Goal: Information Seeking & Learning: Check status

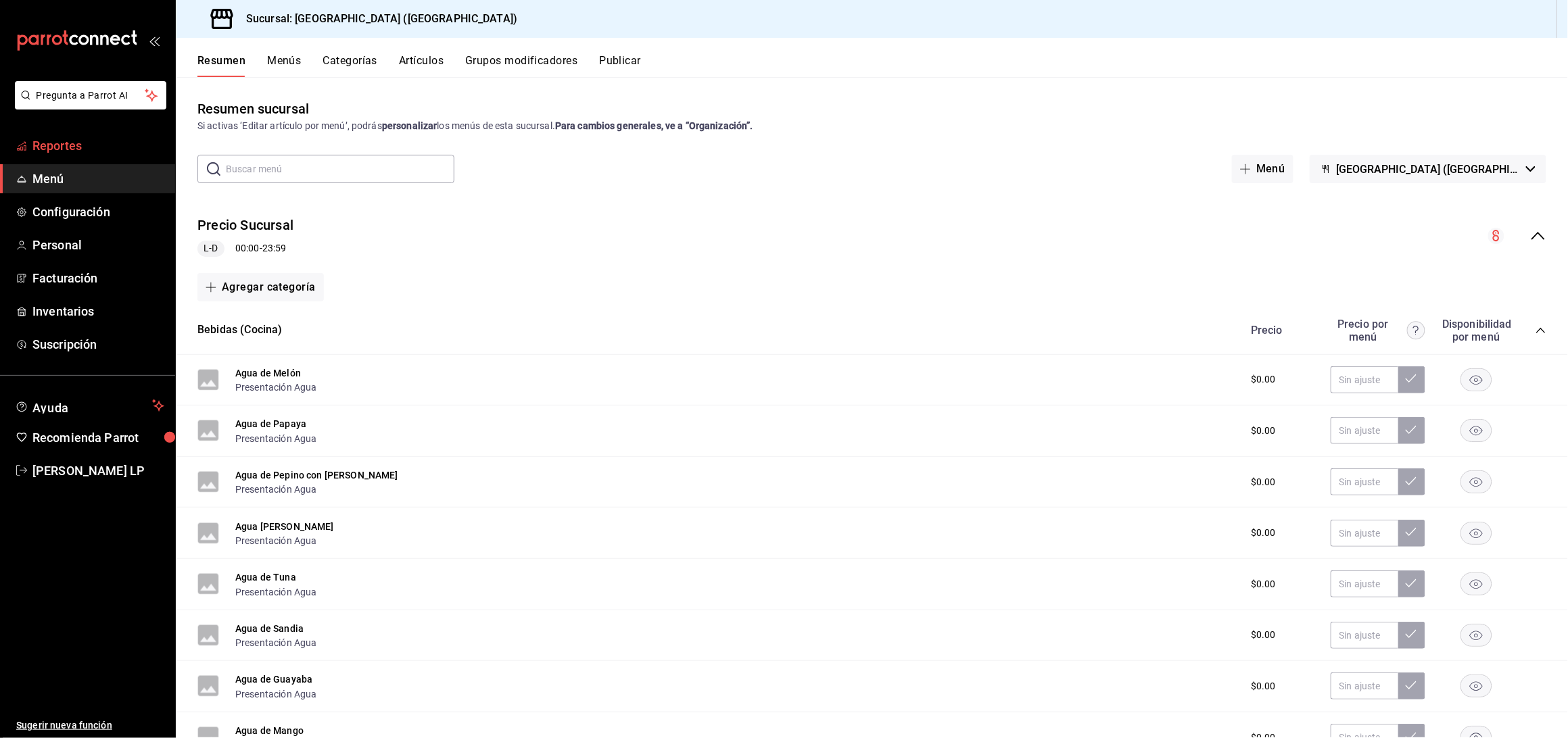
click at [78, 139] on span "Reportes" at bounding box center [98, 145] width 132 height 18
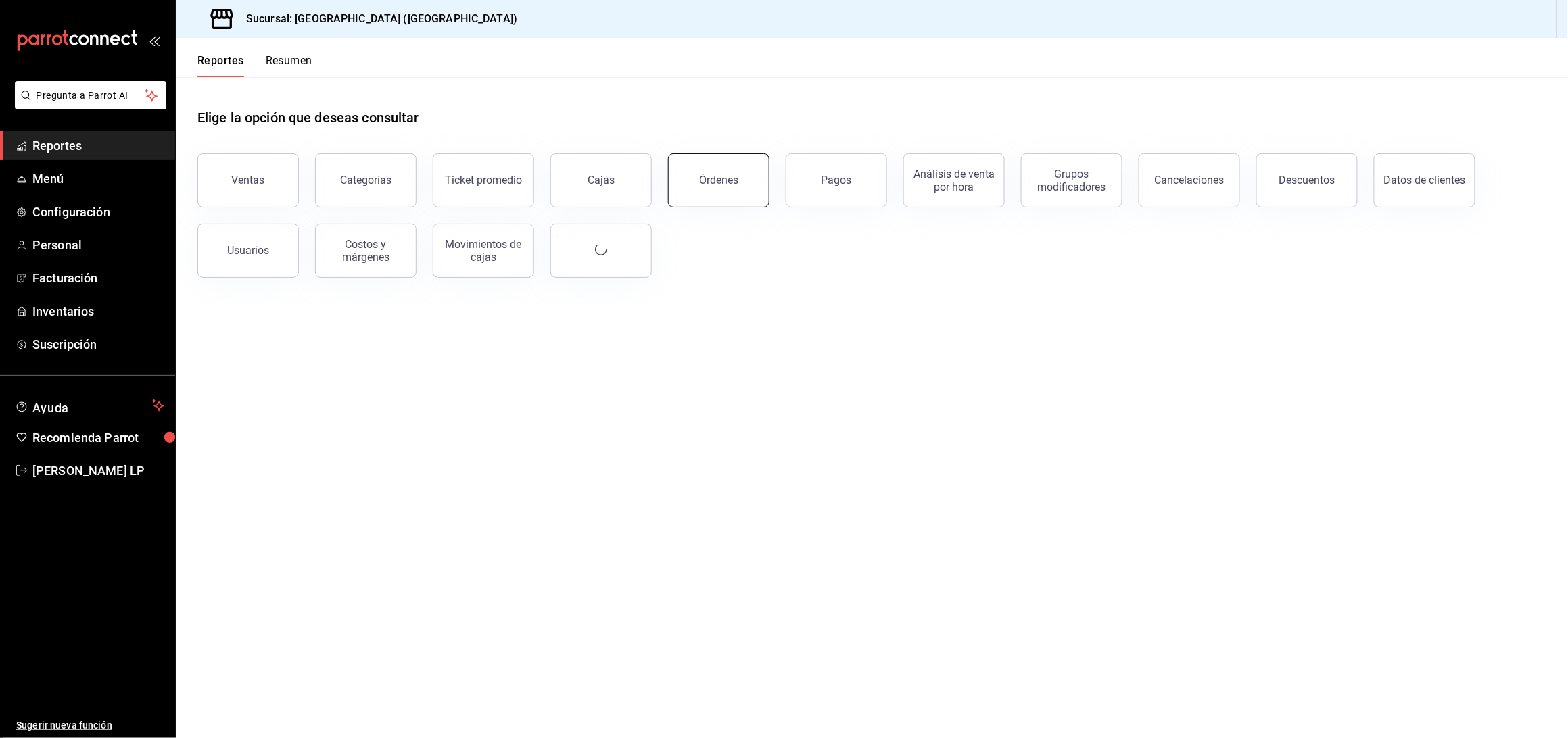
click at [744, 193] on button "Órdenes" at bounding box center [719, 180] width 101 height 54
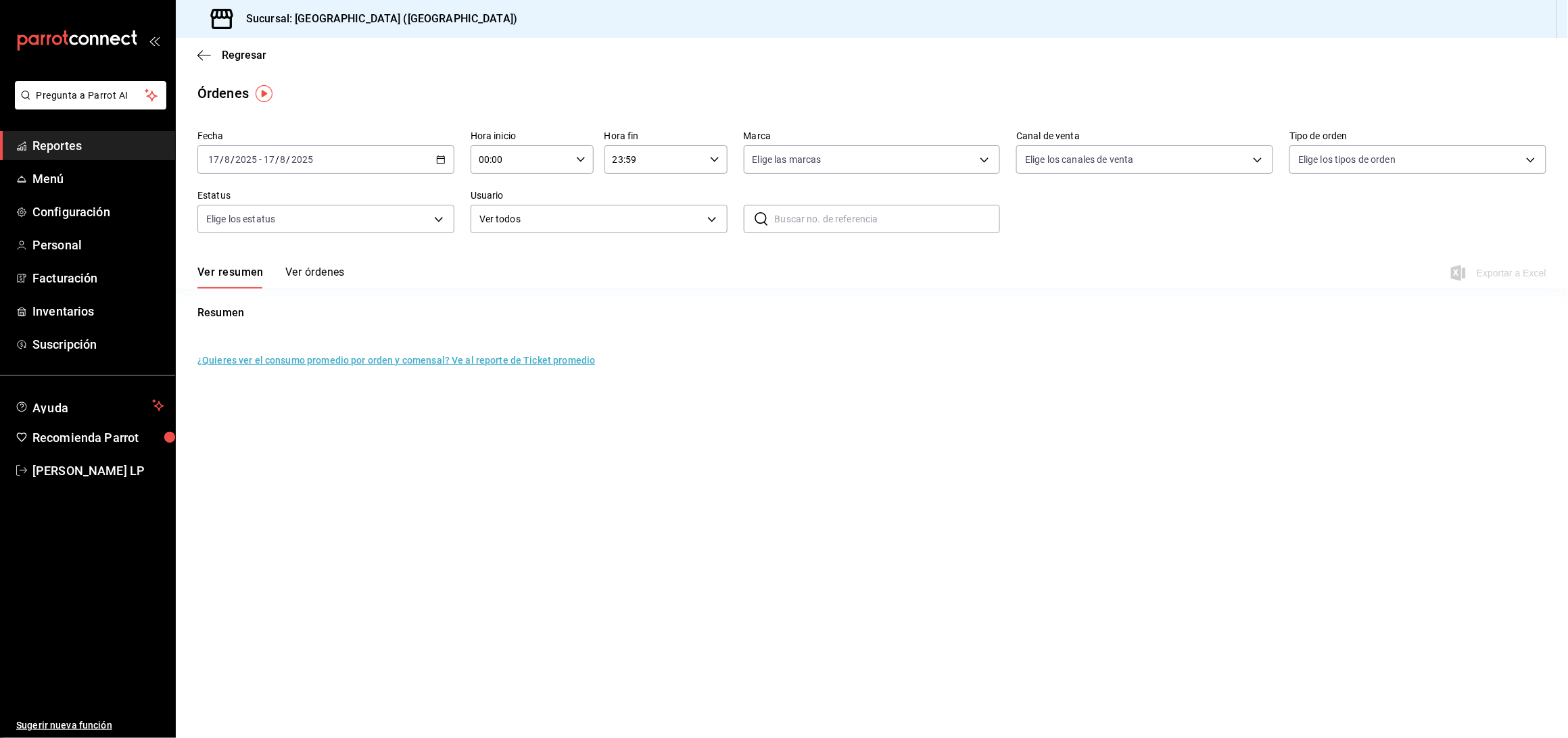
click at [318, 275] on button "Ver órdenes" at bounding box center [315, 276] width 59 height 23
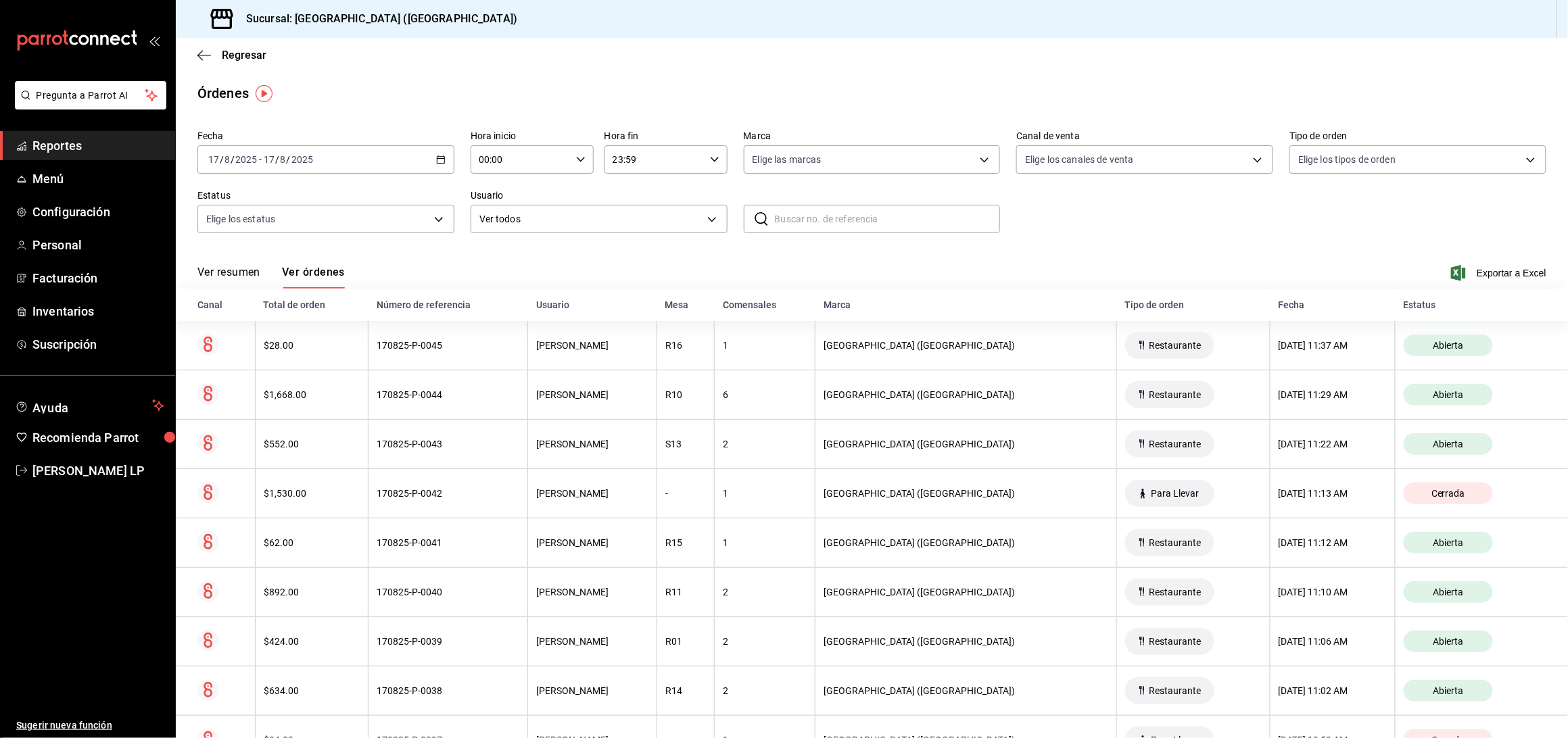
click at [95, 137] on span "Reportes" at bounding box center [98, 145] width 132 height 18
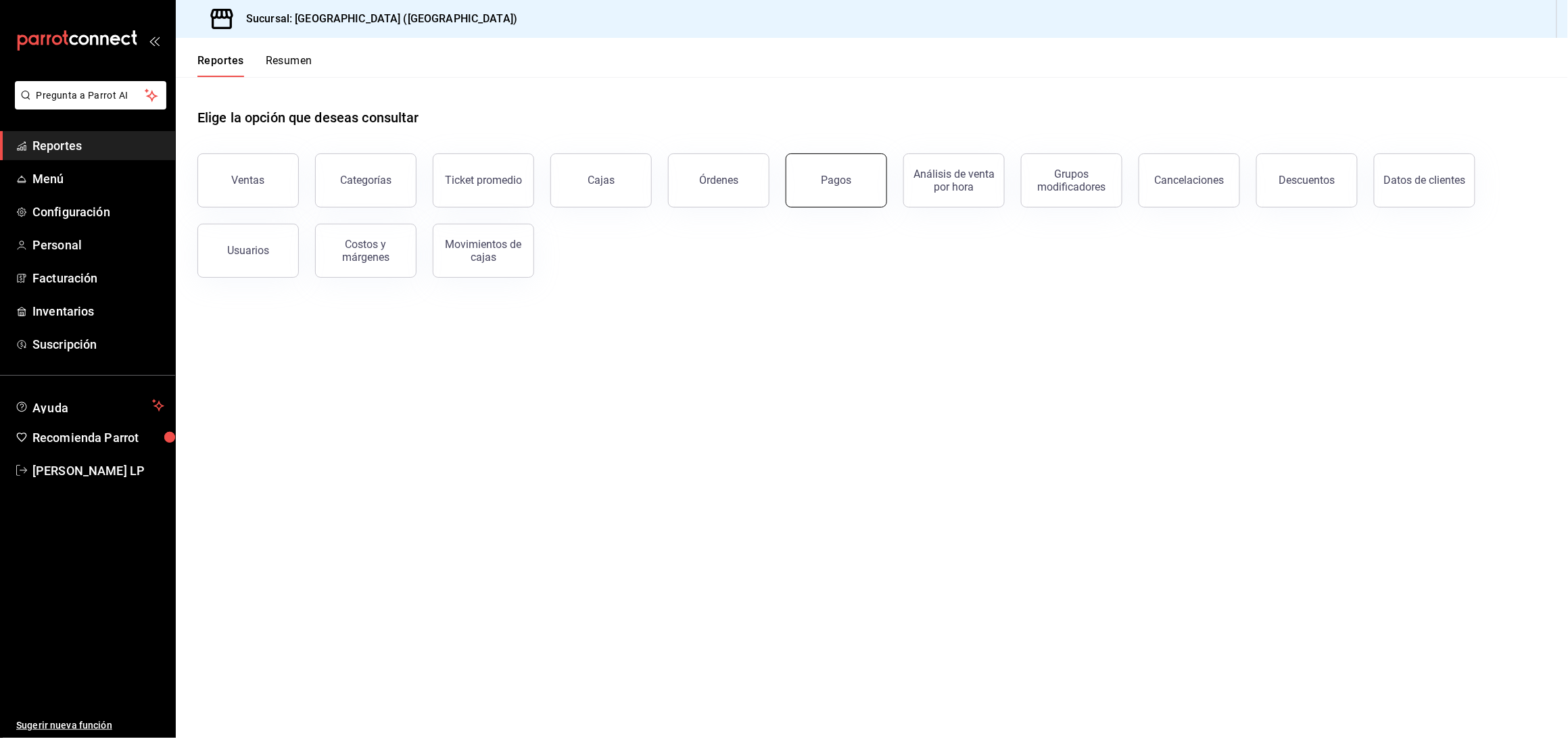
click at [830, 182] on div "Pagos" at bounding box center [836, 180] width 30 height 12
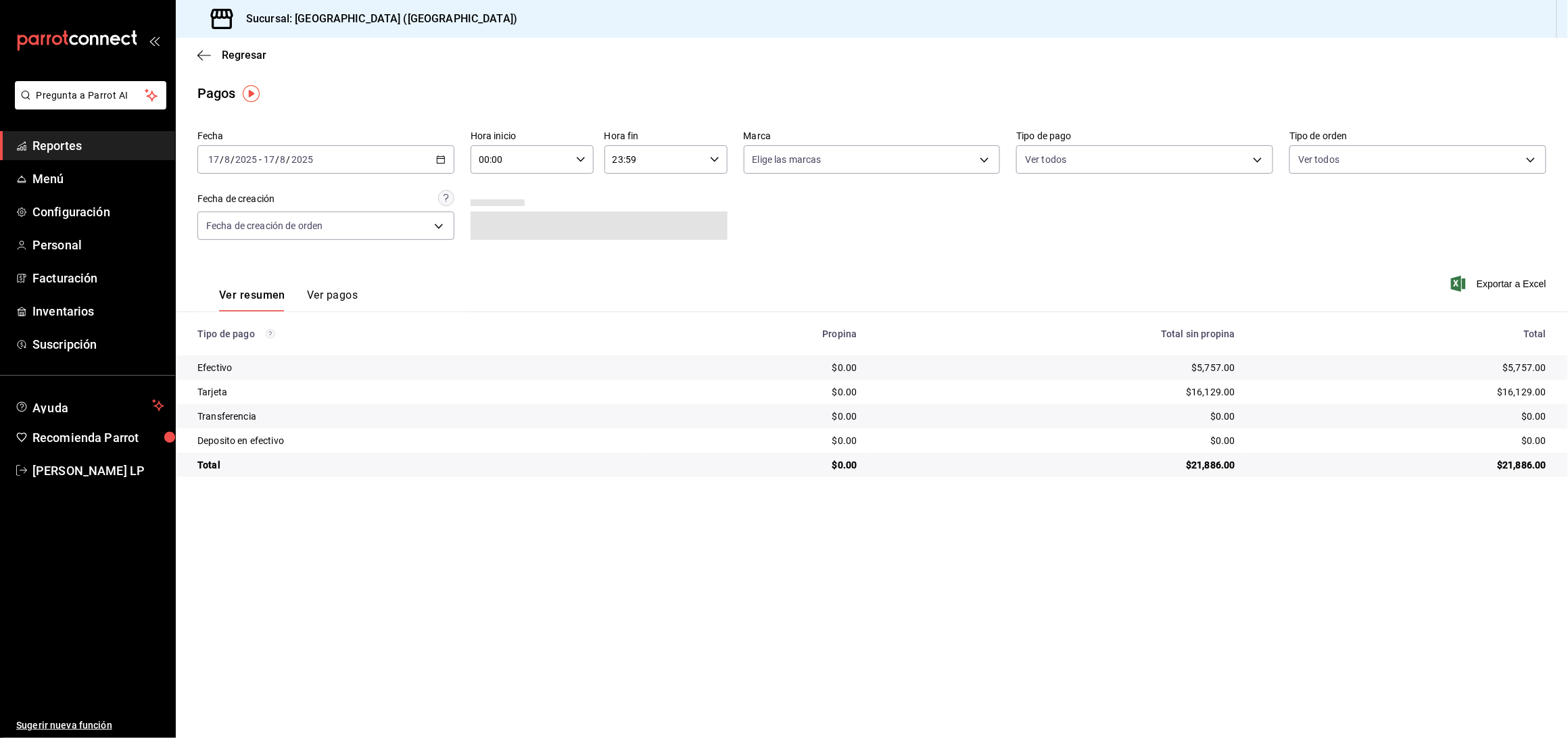
click at [339, 296] on button "Ver pagos" at bounding box center [332, 300] width 51 height 23
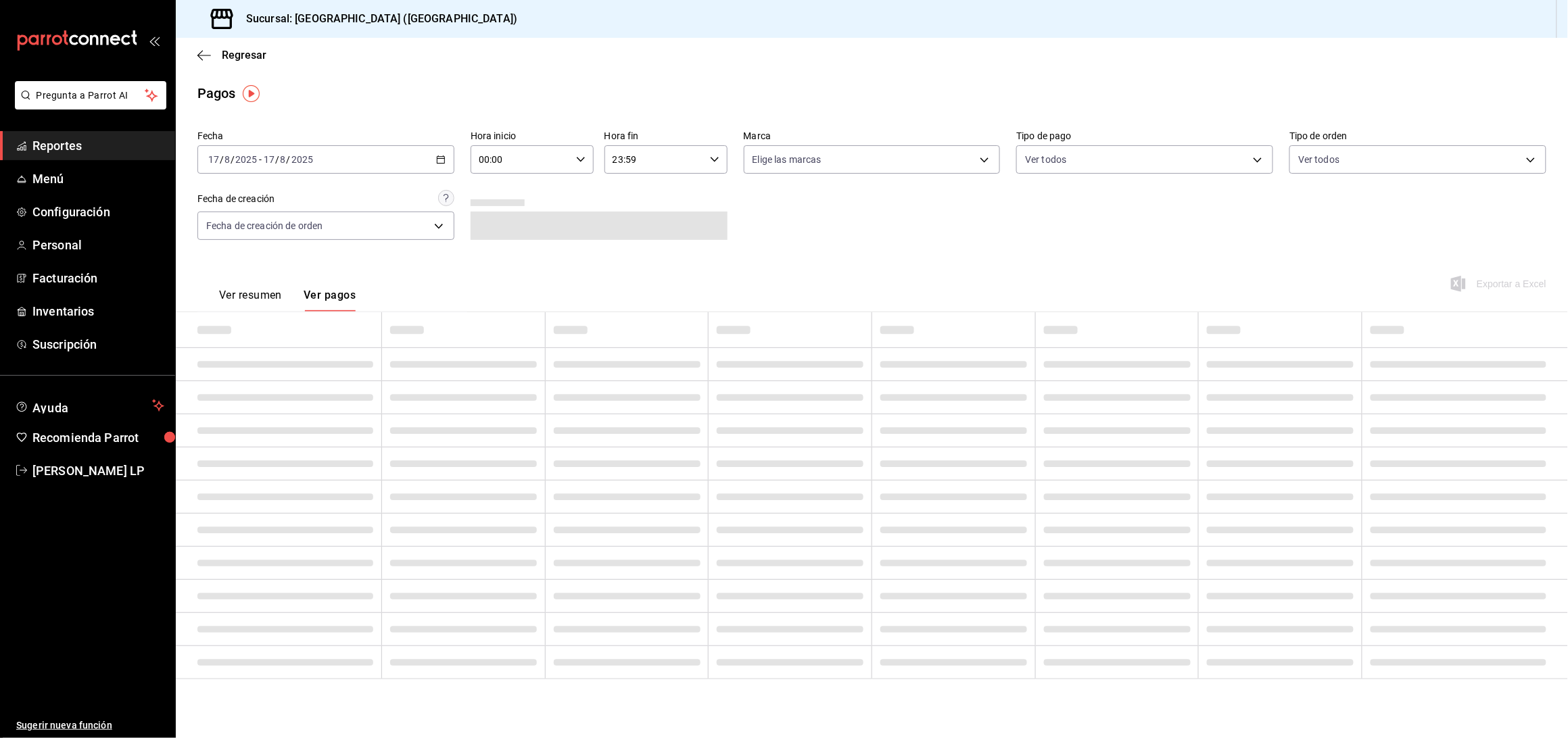
click at [273, 296] on button "Ver resumen" at bounding box center [251, 300] width 63 height 23
